Goal: Task Accomplishment & Management: Complete application form

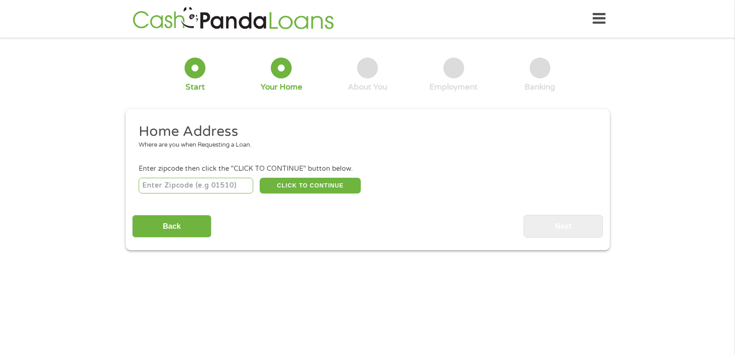
click at [167, 182] on input "number" at bounding box center [196, 186] width 114 height 16
type input "65259"
select select "[US_STATE]"
click at [295, 180] on button "CLICK TO CONTINUE" at bounding box center [310, 186] width 101 height 16
type input "65259"
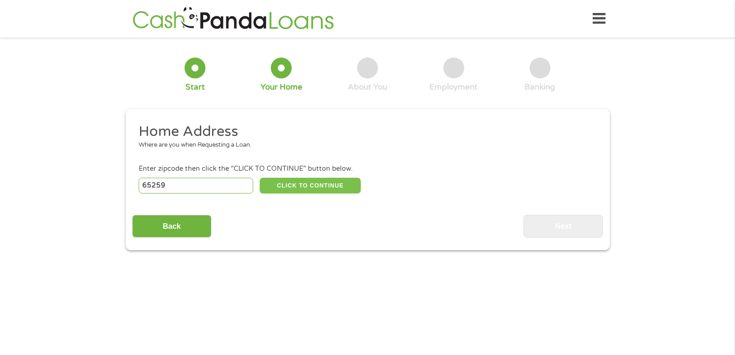
type input "[GEOGRAPHIC_DATA]"
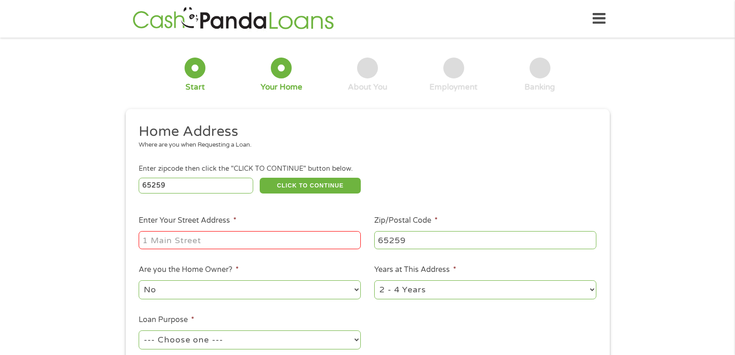
click at [217, 238] on input "Enter Your Street Address *" at bounding box center [250, 240] width 222 height 18
type input "[STREET_ADDRESS]"
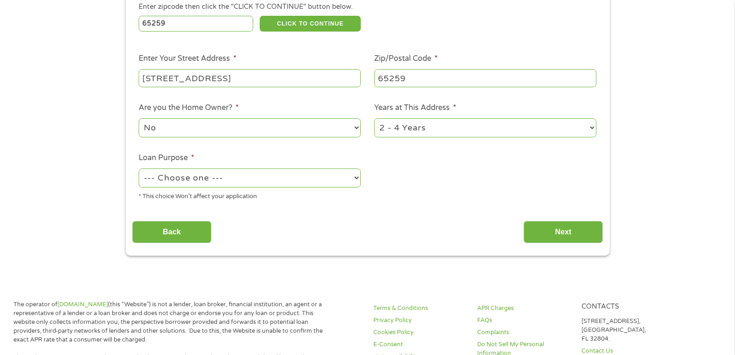
scroll to position [162, 0]
click at [401, 126] on select "1 Year or less 1 - 2 Years 2 - 4 Years Over 4 Years" at bounding box center [485, 127] width 222 height 19
select select "60months"
click at [374, 118] on select "1 Year or less 1 - 2 Years 2 - 4 Years Over 4 Years" at bounding box center [485, 127] width 222 height 19
click at [307, 178] on select "--- Choose one --- Pay Bills Debt Consolidation Home Improvement Major Purchase…" at bounding box center [250, 177] width 222 height 19
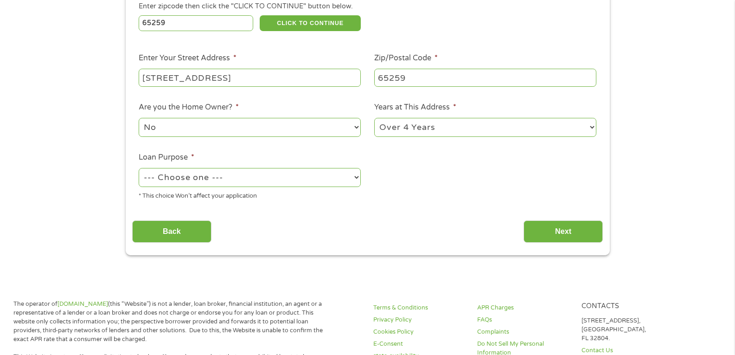
select select "paybills"
click at [139, 168] on select "--- Choose one --- Pay Bills Debt Consolidation Home Improvement Major Purchase…" at bounding box center [250, 177] width 222 height 19
click at [572, 230] on input "Next" at bounding box center [562, 231] width 79 height 23
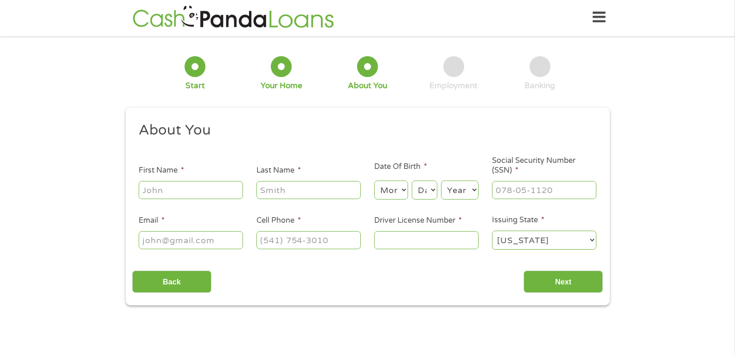
scroll to position [0, 0]
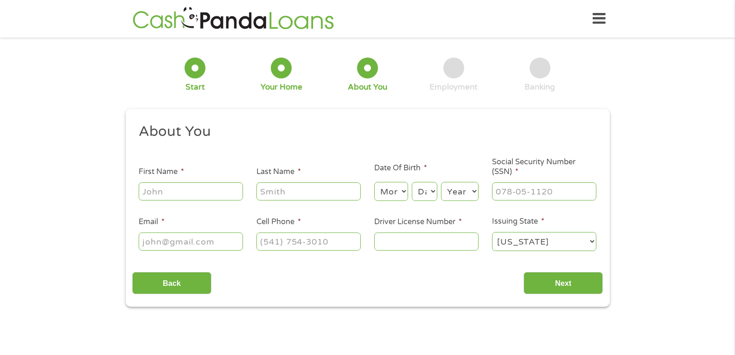
click at [200, 190] on input "First Name *" at bounding box center [191, 191] width 104 height 18
type input "[PERSON_NAME]"
type input "[EMAIL_ADDRESS][DOMAIN_NAME]"
type input "[PHONE_NUMBER]"
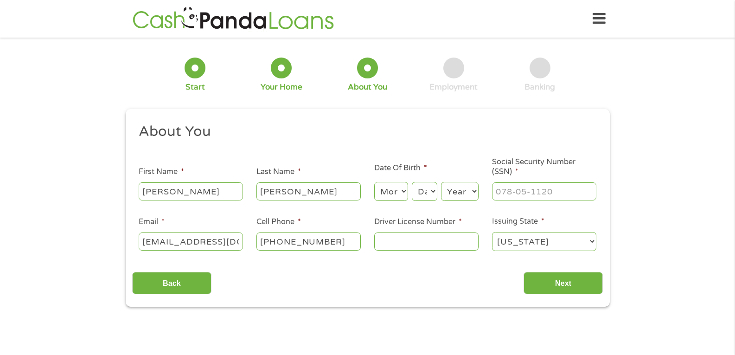
click at [389, 189] on select "Month 1 2 3 4 5 6 7 8 9 10 11 12" at bounding box center [391, 191] width 34 height 19
select select "6"
click at [374, 182] on select "Month 1 2 3 4 5 6 7 8 9 10 11 12" at bounding box center [391, 191] width 34 height 19
click at [426, 188] on select "Day 1 2 3 4 5 6 7 8 9 10 11 12 13 14 15 16 17 18 19 20 21 22 23 24 25 26 27 28 …" at bounding box center [424, 191] width 25 height 19
select select "5"
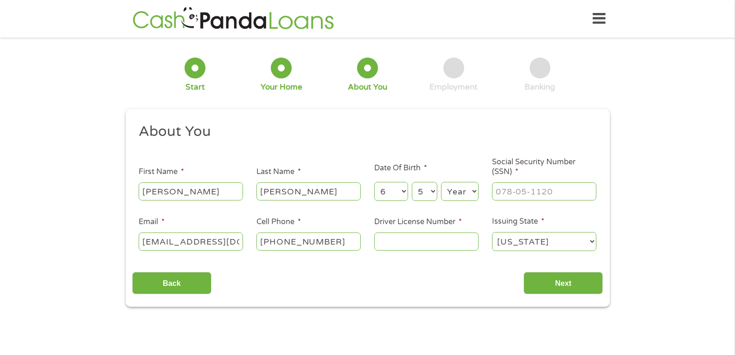
click at [412, 182] on select "Day 1 2 3 4 5 6 7 8 9 10 11 12 13 14 15 16 17 18 19 20 21 22 23 24 25 26 27 28 …" at bounding box center [424, 191] width 25 height 19
click at [457, 192] on select "Year [DATE] 2006 2005 2004 2003 2002 2001 2000 1999 1998 1997 1996 1995 1994 19…" at bounding box center [460, 191] width 38 height 19
select select "1978"
click at [441, 182] on select "Year [DATE] 2006 2005 2004 2003 2002 2001 2000 1999 1998 1997 1996 1995 1994 19…" at bounding box center [460, 191] width 38 height 19
click at [513, 195] on input "___-__-____" at bounding box center [544, 191] width 104 height 18
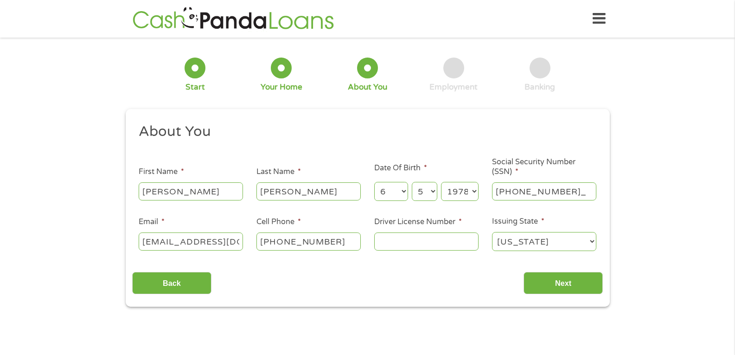
type input "491-88-1686"
click at [421, 244] on input "Driver License Number *" at bounding box center [426, 241] width 104 height 18
type input "W043095002"
click at [565, 283] on input "Next" at bounding box center [562, 283] width 79 height 23
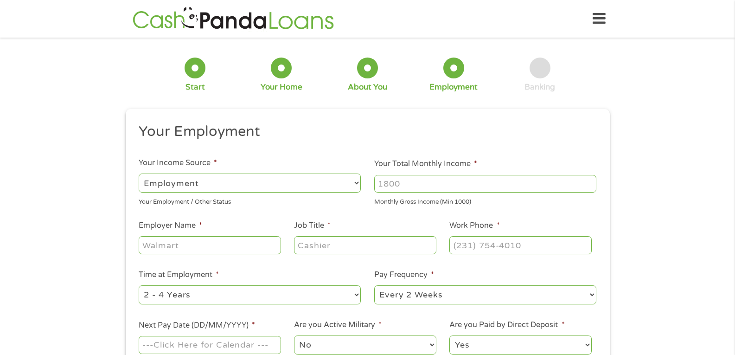
click at [307, 186] on select "--- Choose one --- Employment [DEMOGRAPHIC_DATA] Benefits" at bounding box center [250, 182] width 222 height 19
click at [415, 188] on input "Your Total Monthly Income *" at bounding box center [485, 184] width 222 height 18
type input "4500"
click at [185, 249] on input "Employer Name *" at bounding box center [210, 245] width 142 height 18
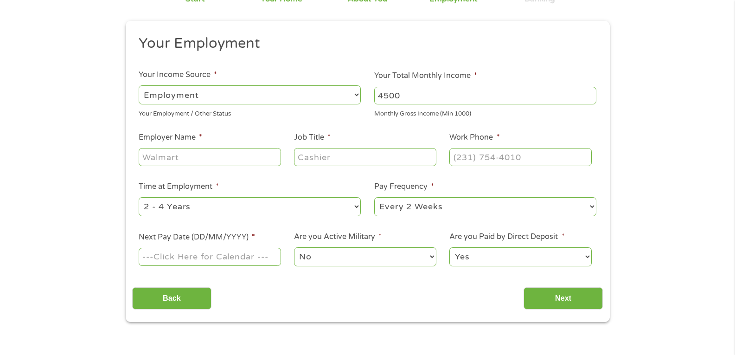
scroll to position [132, 0]
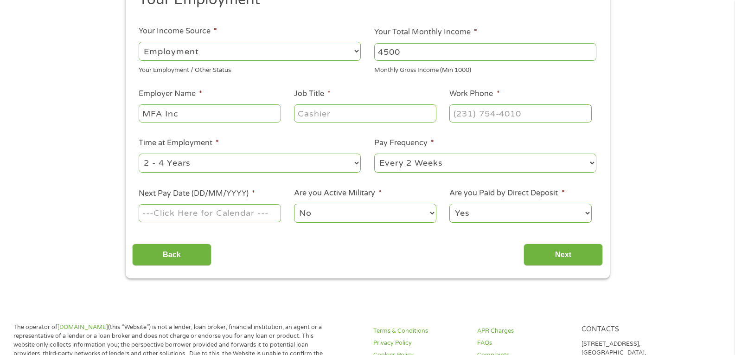
type input "MFA Inc"
click at [324, 111] on input "Job Title *" at bounding box center [365, 113] width 142 height 18
type input "Assistant Manager"
click at [476, 113] on input "(___) ___-____" at bounding box center [520, 113] width 142 height 18
type input "[PHONE_NUMBER]"
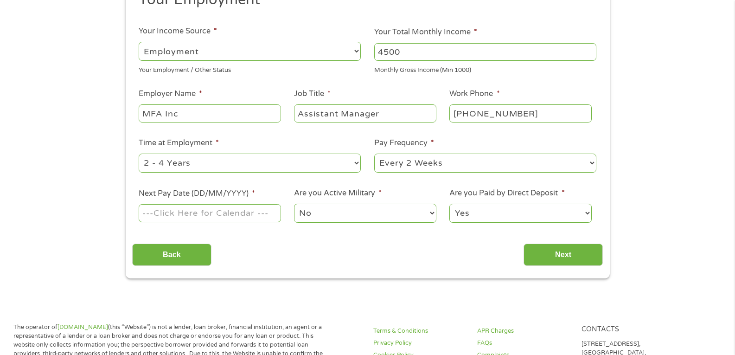
click at [285, 158] on select "--- Choose one --- 1 Year or less 1 - 2 Years 2 - 4 Years Over 4 Years" at bounding box center [250, 162] width 222 height 19
select select "60months"
click at [139, 153] on select "--- Choose one --- 1 Year or less 1 - 2 Years 2 - 4 Years Over 4 Years" at bounding box center [250, 162] width 222 height 19
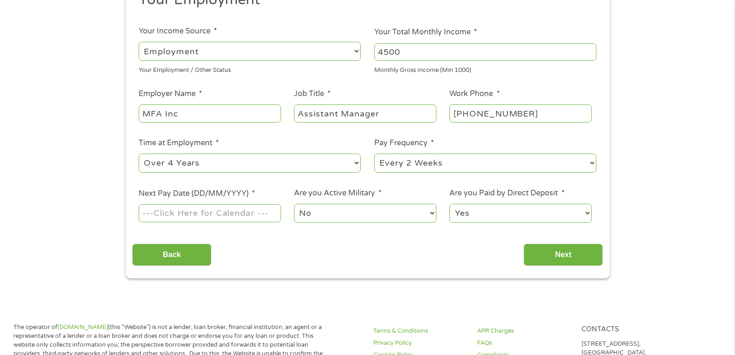
click at [230, 209] on input "Next Pay Date (DD/MM/YYYY) *" at bounding box center [210, 213] width 142 height 18
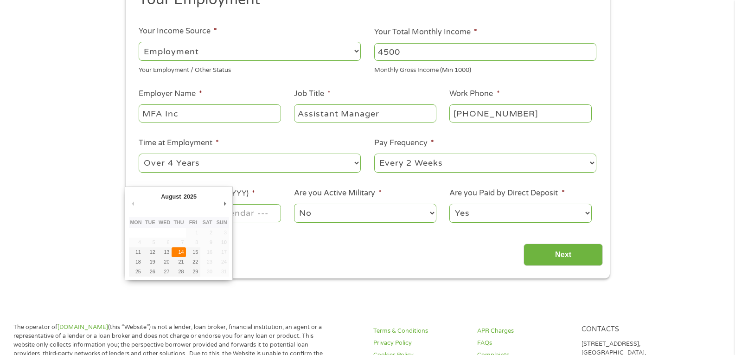
type input "[DATE]"
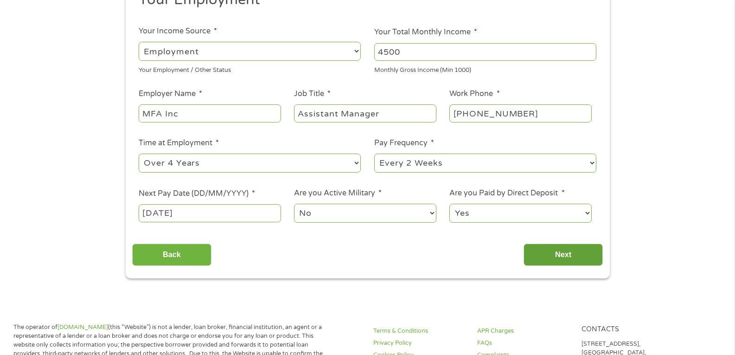
click at [544, 259] on input "Next" at bounding box center [562, 254] width 79 height 23
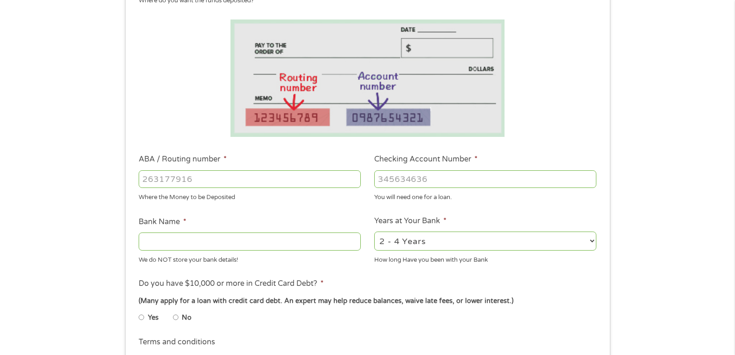
scroll to position [162, 0]
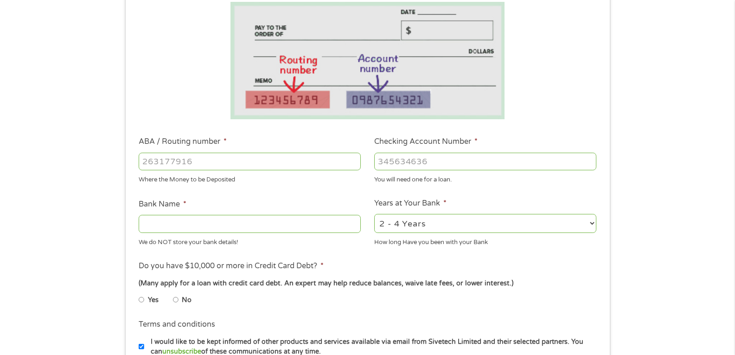
click at [280, 158] on input "ABA / Routing number *" at bounding box center [250, 161] width 222 height 18
type input "081903867"
type input "THE BANK OF [US_STATE]"
type input "081903867"
type input "110829"
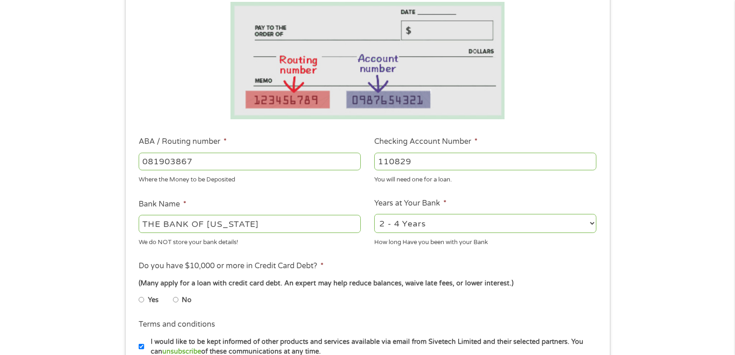
click at [440, 224] on select "2 - 4 Years 6 - 12 Months 1 - 2 Years Over 4 Years" at bounding box center [485, 223] width 222 height 19
select select "60months"
click at [374, 214] on select "2 - 4 Years 6 - 12 Months 1 - 2 Years Over 4 Years" at bounding box center [485, 223] width 222 height 19
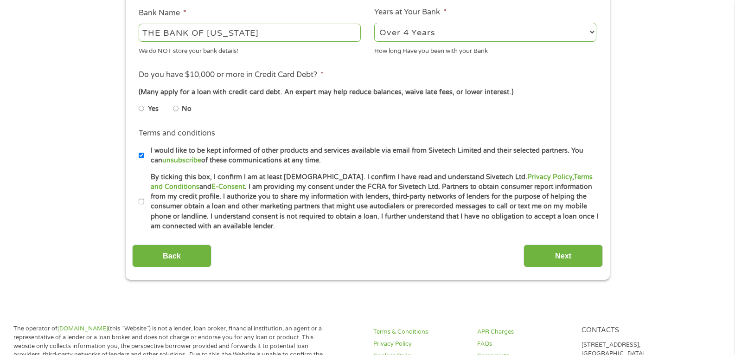
scroll to position [353, 0]
click at [177, 107] on input "No" at bounding box center [176, 108] width 6 height 15
radio input "true"
click at [541, 252] on input "Next" at bounding box center [562, 255] width 79 height 23
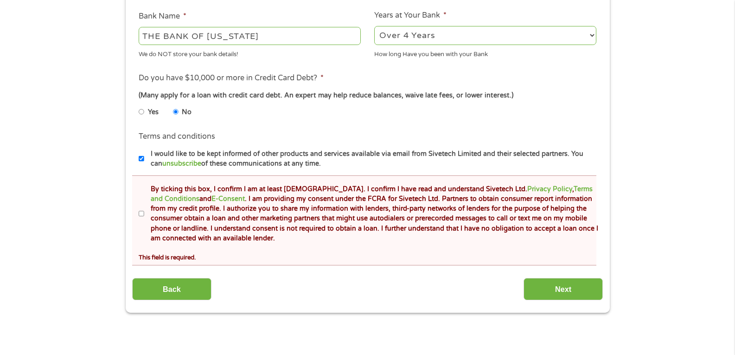
scroll to position [385, 0]
click at [142, 214] on input "By ticking this box, I confirm I am at least [DEMOGRAPHIC_DATA]. I confirm I ha…" at bounding box center [142, 213] width 6 height 15
checkbox input "true"
click at [545, 287] on input "Next" at bounding box center [562, 288] width 79 height 23
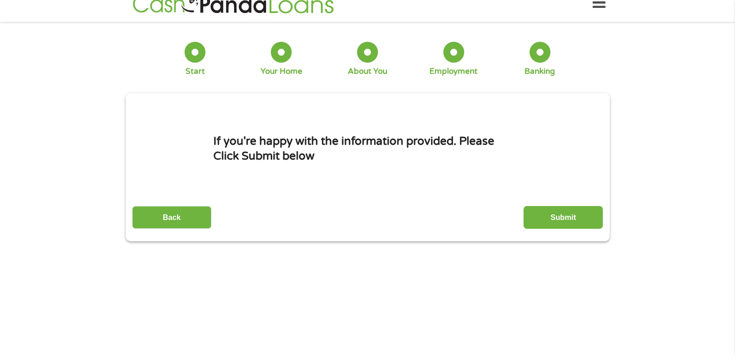
scroll to position [0, 0]
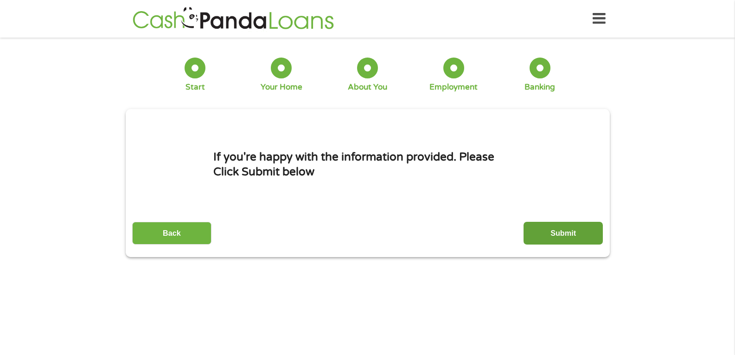
click at [552, 228] on input "Submit" at bounding box center [562, 233] width 79 height 23
